Goal: Contribute content: Contribute content

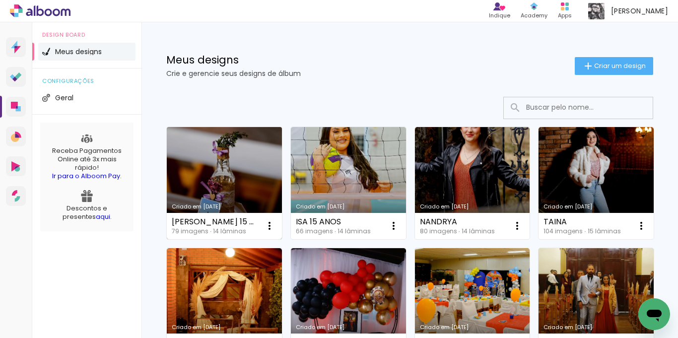
click at [236, 167] on link "Criado em [DATE]" at bounding box center [224, 183] width 115 height 112
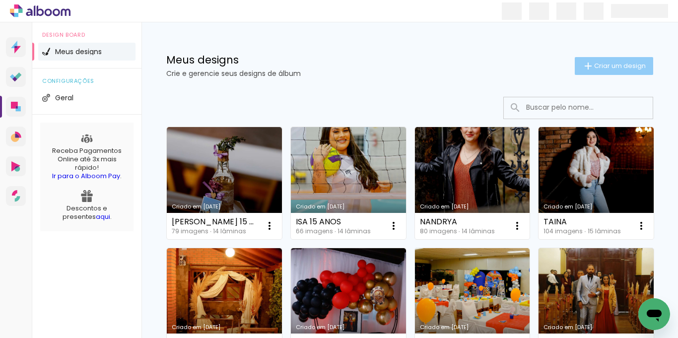
click at [594, 67] on span "Criar um design" at bounding box center [620, 66] width 52 height 6
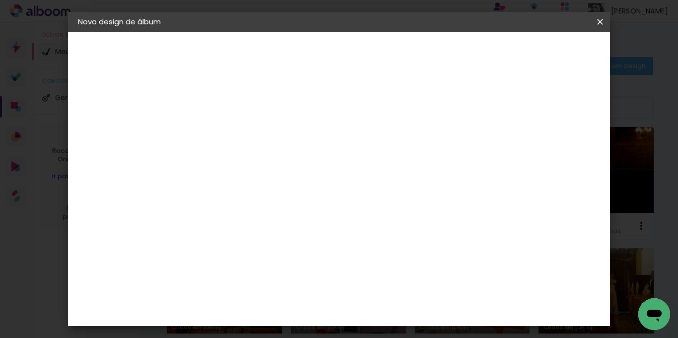
click at [240, 137] on input at bounding box center [240, 133] width 0 height 15
type input "a"
type input "ALESSANDRA 15 ANOS"
type paper-input "ALESSANDRA 15 ANOS"
click at [0, 0] on slot "Avançar" at bounding box center [0, 0] width 0 height 0
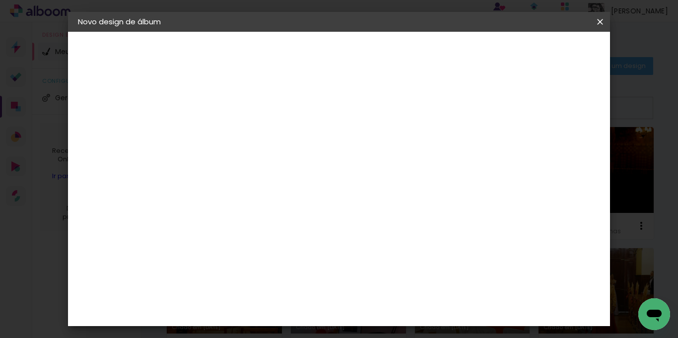
drag, startPoint x: 471, startPoint y: 145, endPoint x: 466, endPoint y: 166, distance: 21.1
click at [0, 0] on slot "Tamanho Livre" at bounding box center [0, 0] width 0 height 0
click at [426, 45] on paper-button "Avançar" at bounding box center [401, 52] width 49 height 17
click at [550, 98] on input "5" at bounding box center [550, 100] width 18 height 15
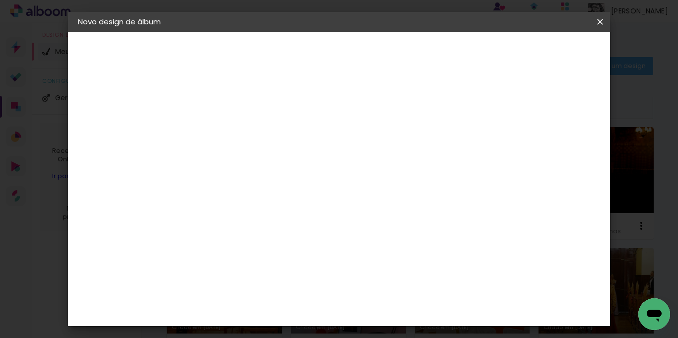
scroll to position [104, 0]
type input "3"
type paper-input "3"
click at [400, 311] on input "60" at bounding box center [394, 308] width 26 height 15
type input "0"
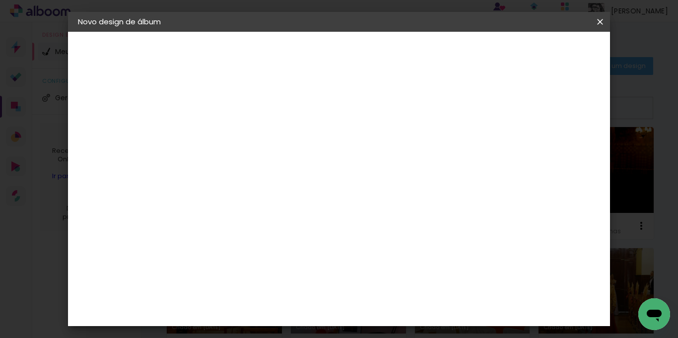
scroll to position [30, 0]
type input "42"
type paper-input "42"
click at [497, 51] on span "Iniciar design" at bounding box center [474, 52] width 45 height 7
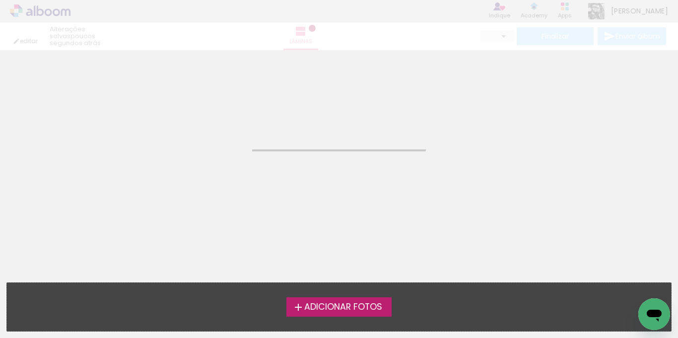
click at [343, 306] on span "Adicionar Fotos" at bounding box center [343, 307] width 78 height 9
click at [0, 0] on input "file" at bounding box center [0, 0] width 0 height 0
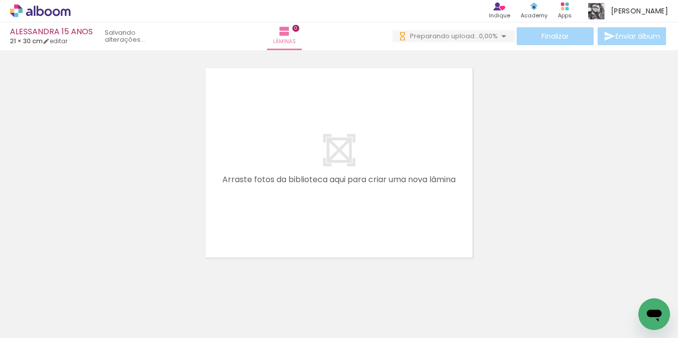
click at [81, 291] on div at bounding box center [99, 304] width 49 height 33
click at [80, 285] on iron-icon at bounding box center [77, 284] width 10 height 10
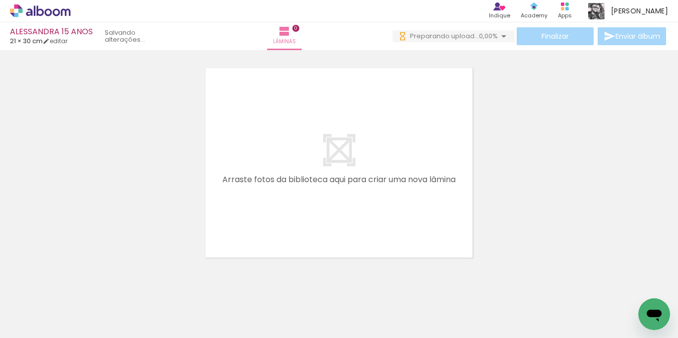
click at [80, 285] on div at bounding box center [99, 304] width 49 height 49
click at [80, 285] on iron-icon at bounding box center [77, 284] width 10 height 10
click at [80, 284] on quentale-thumb at bounding box center [99, 304] width 56 height 57
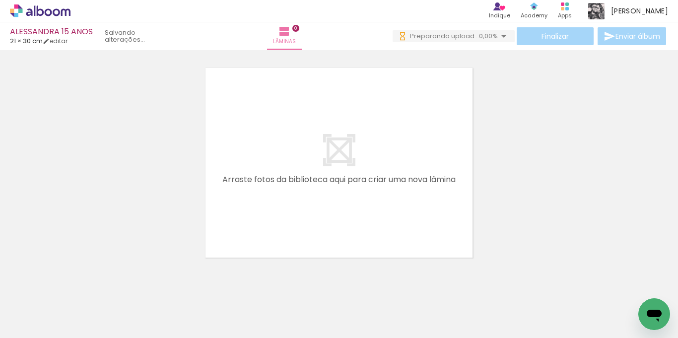
click at [80, 284] on quentale-thumb at bounding box center [99, 304] width 56 height 57
click at [80, 284] on iron-icon at bounding box center [77, 284] width 10 height 10
click at [80, 284] on quentale-thumb at bounding box center [99, 304] width 56 height 57
click at [80, 284] on iron-icon at bounding box center [77, 284] width 10 height 10
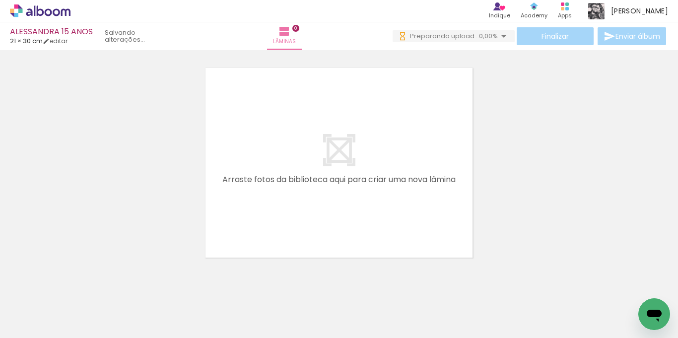
click at [80, 284] on iron-icon at bounding box center [77, 284] width 10 height 10
click at [80, 284] on quentale-thumb at bounding box center [99, 304] width 56 height 57
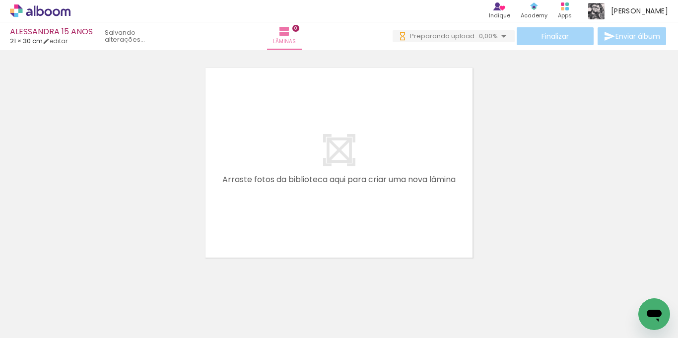
click at [80, 284] on quentale-thumb at bounding box center [99, 304] width 56 height 57
click at [80, 284] on iron-icon at bounding box center [77, 284] width 10 height 10
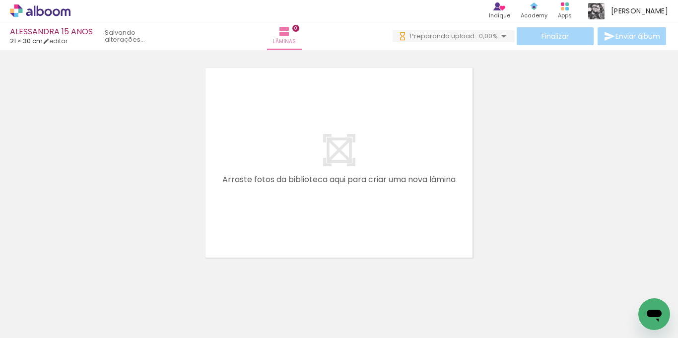
click at [80, 284] on iron-icon at bounding box center [77, 284] width 10 height 10
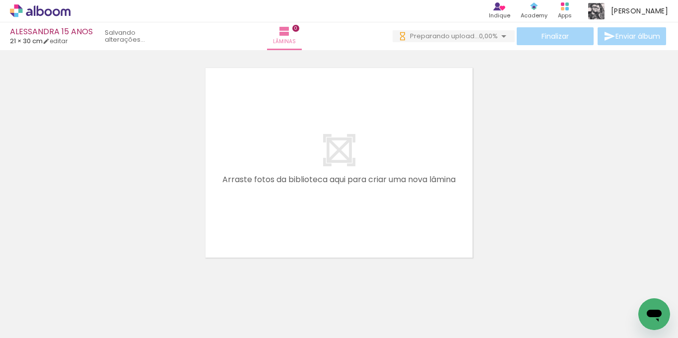
click at [80, 284] on iron-icon at bounding box center [77, 284] width 10 height 10
click at [80, 284] on quentale-thumb at bounding box center [99, 304] width 56 height 57
click at [80, 284] on iron-icon at bounding box center [77, 284] width 10 height 10
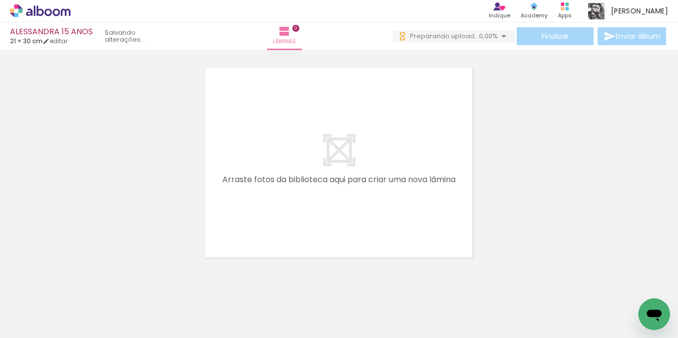
click at [80, 284] on iron-icon at bounding box center [77, 284] width 10 height 10
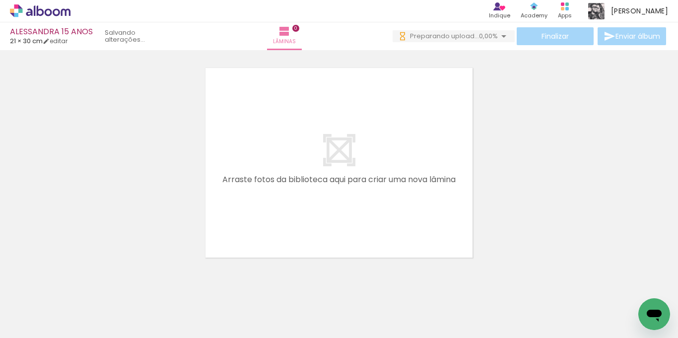
click at [80, 284] on quentale-thumb at bounding box center [99, 304] width 56 height 57
click at [80, 284] on iron-icon at bounding box center [77, 284] width 10 height 10
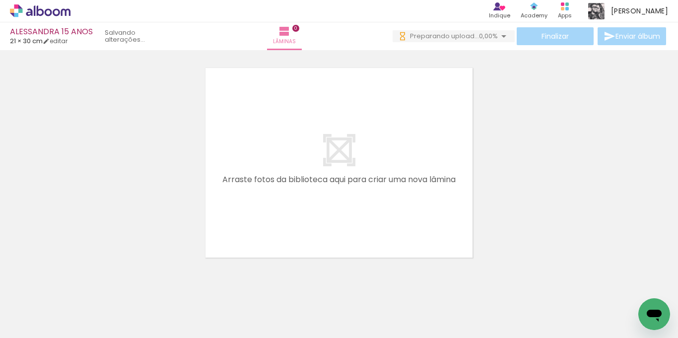
click at [80, 284] on quentale-thumb at bounding box center [99, 304] width 56 height 57
click at [80, 284] on iron-icon at bounding box center [77, 284] width 10 height 10
click at [80, 284] on iron-horizontal-list at bounding box center [72, 307] width 20 height 62
click at [80, 284] on iron-icon at bounding box center [77, 284] width 10 height 10
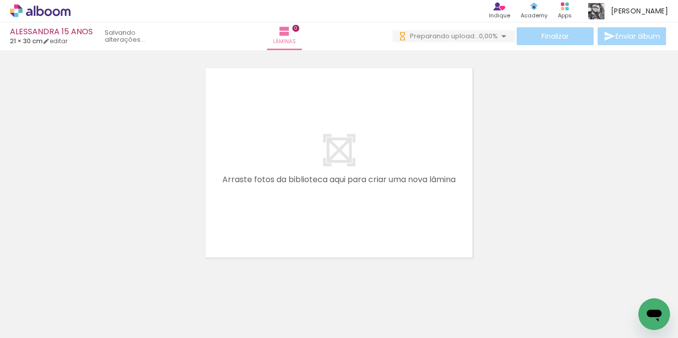
click at [80, 284] on iron-horizontal-list at bounding box center [72, 307] width 20 height 62
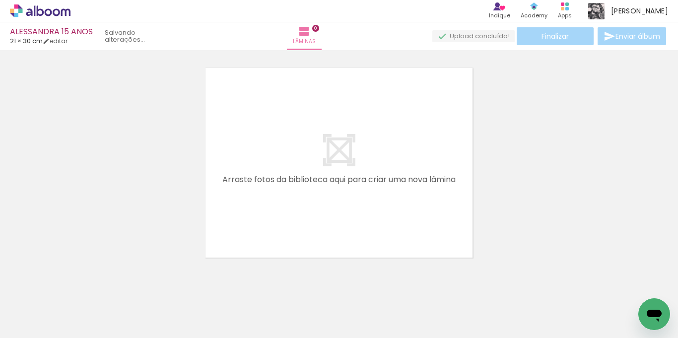
click at [76, 286] on iron-icon at bounding box center [77, 284] width 10 height 10
click at [79, 286] on iron-icon at bounding box center [77, 284] width 10 height 10
click at [79, 286] on iron-horizontal-list at bounding box center [72, 307] width 20 height 62
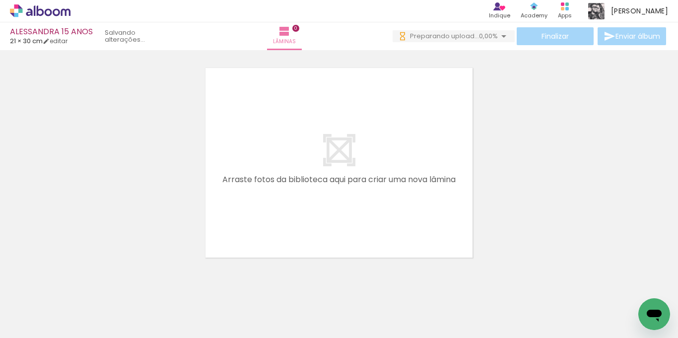
click at [79, 281] on iron-icon at bounding box center [77, 284] width 10 height 10
click at [80, 281] on iron-icon at bounding box center [77, 284] width 10 height 10
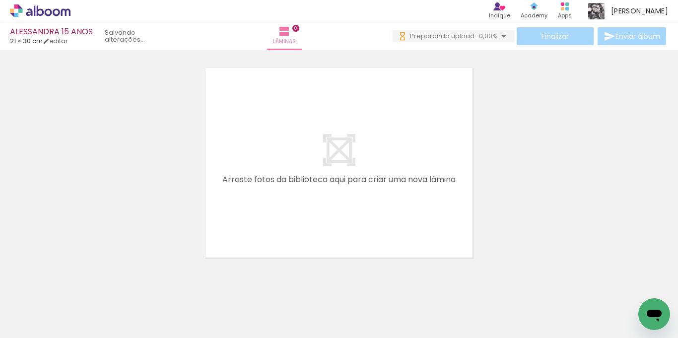
click at [80, 281] on iron-icon at bounding box center [77, 284] width 10 height 10
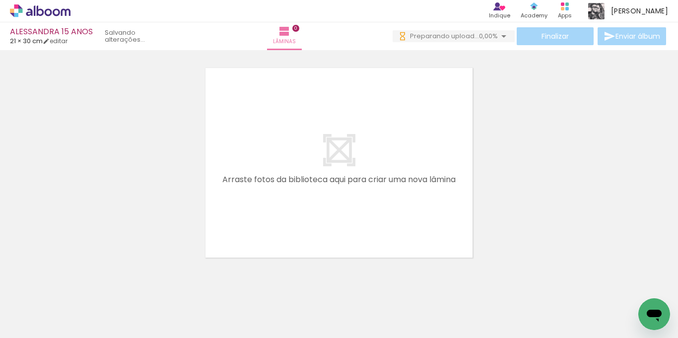
click at [80, 281] on iron-icon at bounding box center [77, 284] width 10 height 10
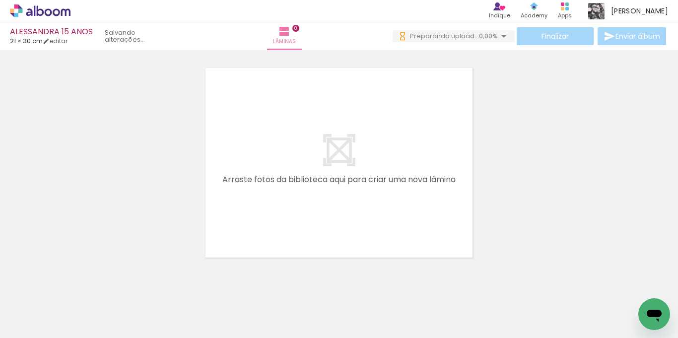
click at [80, 281] on quentale-thumb at bounding box center [99, 304] width 56 height 57
click at [80, 284] on iron-icon at bounding box center [77, 284] width 10 height 10
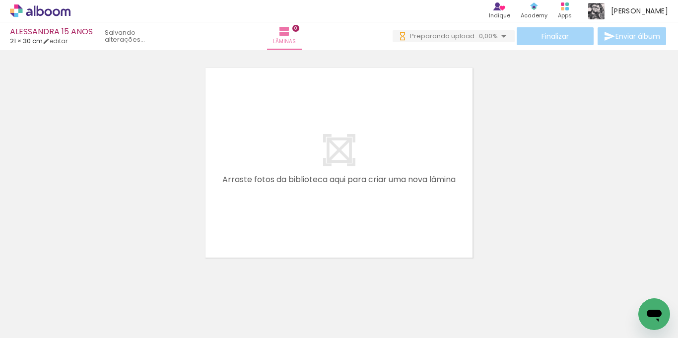
click at [80, 284] on iron-icon at bounding box center [77, 284] width 10 height 10
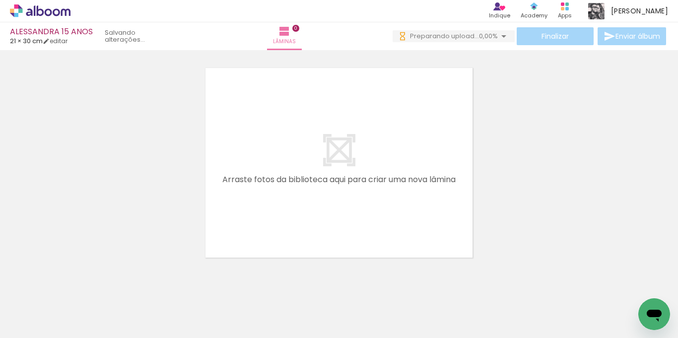
click at [80, 284] on iron-icon at bounding box center [77, 284] width 10 height 10
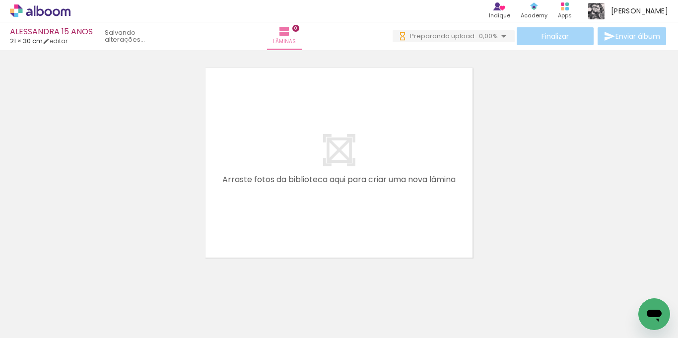
click at [80, 284] on iron-icon at bounding box center [77, 284] width 10 height 10
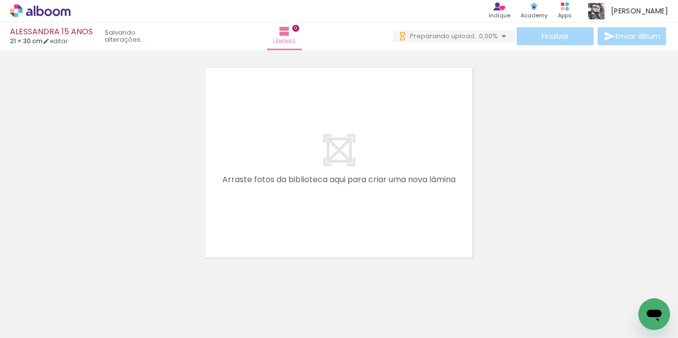
click at [80, 284] on iron-icon at bounding box center [77, 284] width 10 height 10
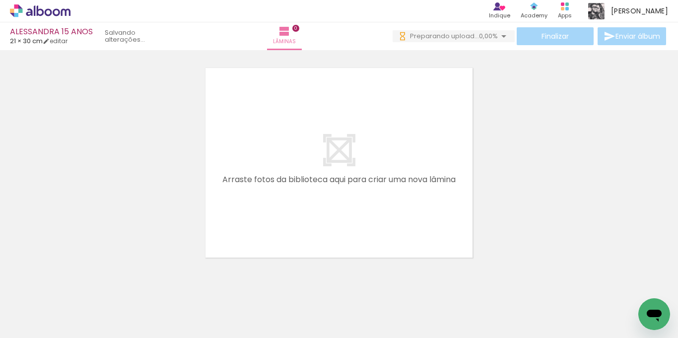
click at [80, 284] on iron-icon at bounding box center [77, 284] width 10 height 10
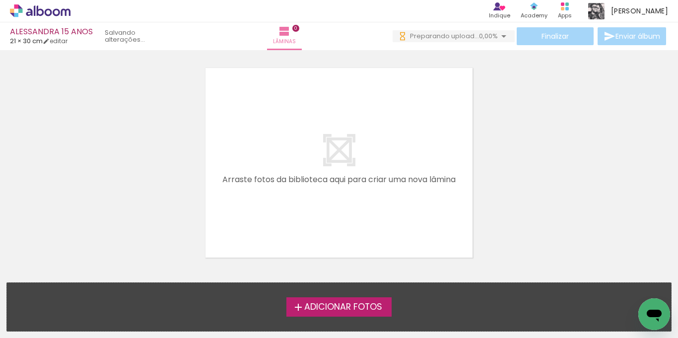
click at [80, 284] on div "Adicionar Fotos Solte suas fotos aqui..." at bounding box center [339, 307] width 664 height 48
click at [365, 304] on span "Adicionar Fotos" at bounding box center [343, 307] width 78 height 9
click at [0, 0] on input "file" at bounding box center [0, 0] width 0 height 0
